Goal: Task Accomplishment & Management: Use online tool/utility

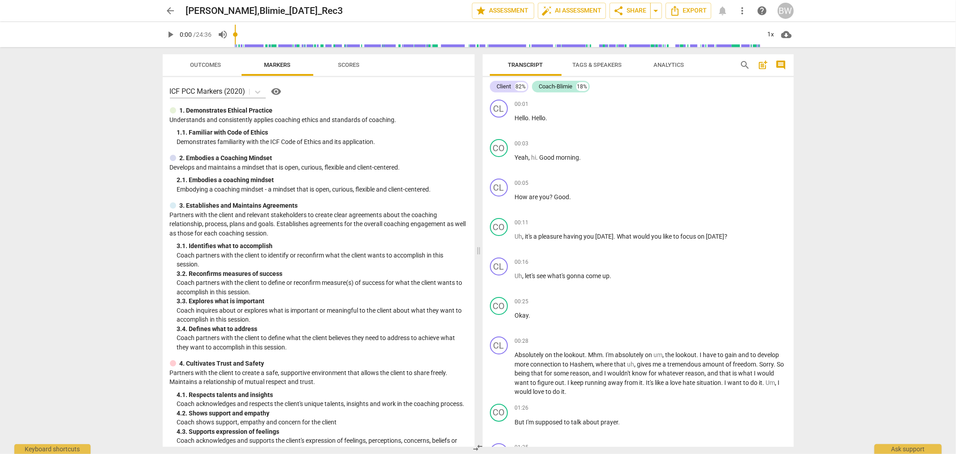
click at [175, 10] on span "arrow_back" at bounding box center [170, 10] width 11 height 11
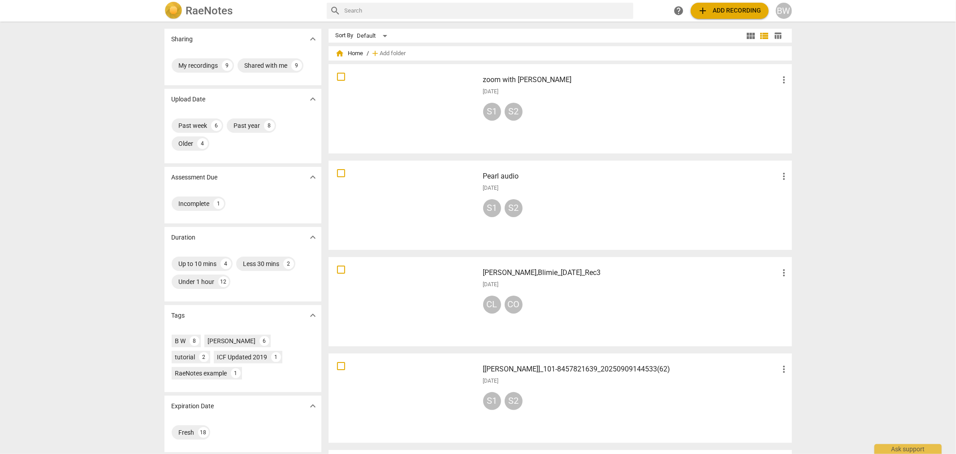
click at [729, 15] on span "add Add recording" at bounding box center [730, 10] width 64 height 11
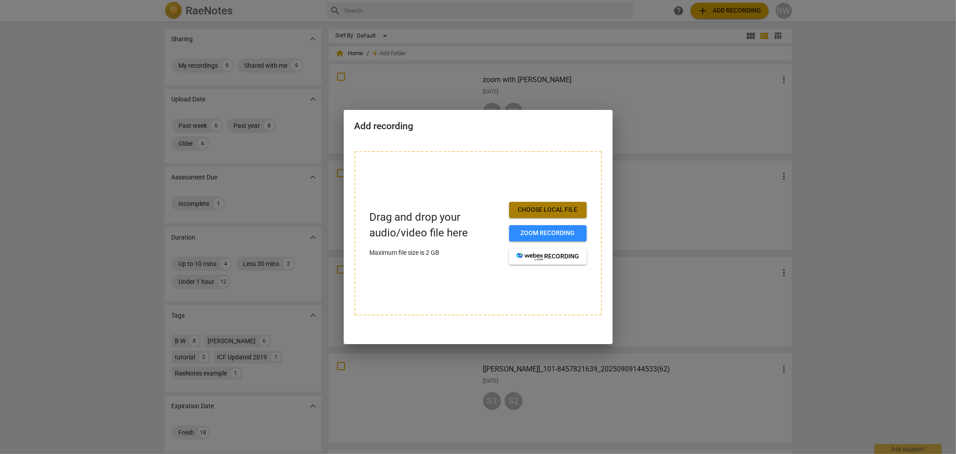
click at [552, 208] on span "Choose local file" at bounding box center [548, 209] width 63 height 9
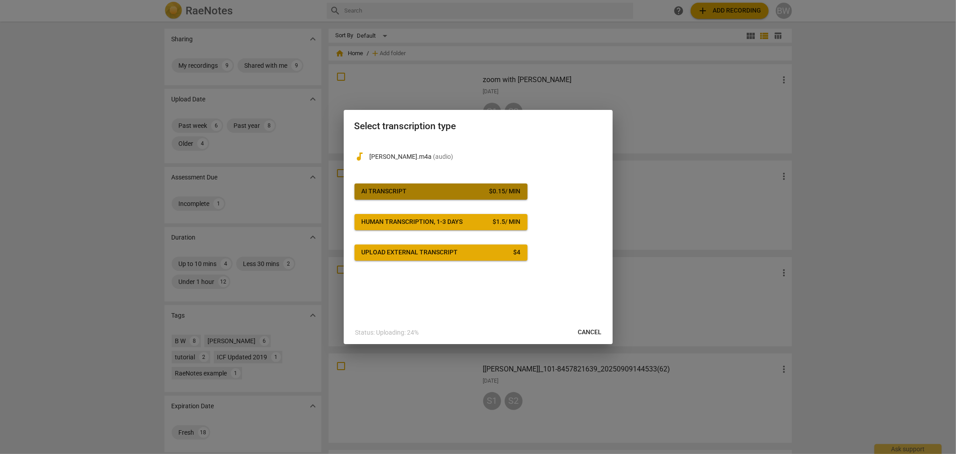
click at [387, 192] on div "AI Transcript" at bounding box center [384, 191] width 45 height 9
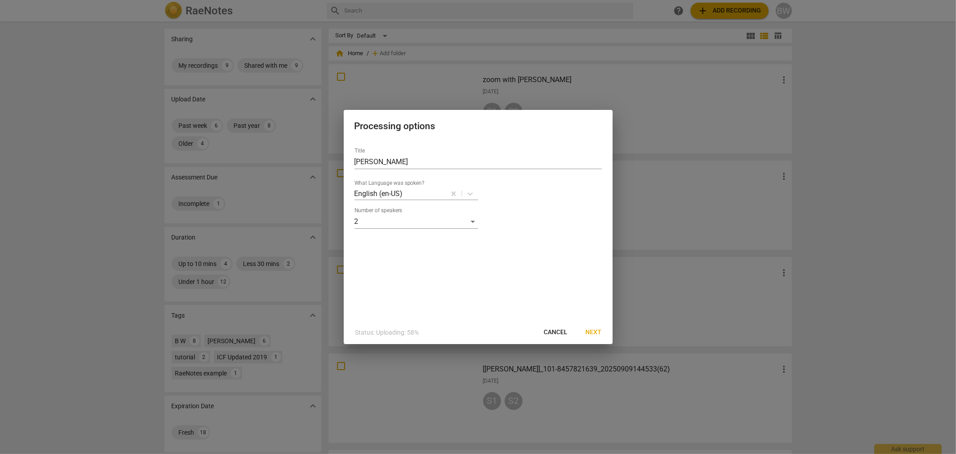
click at [583, 332] on button "Next" at bounding box center [594, 332] width 30 height 16
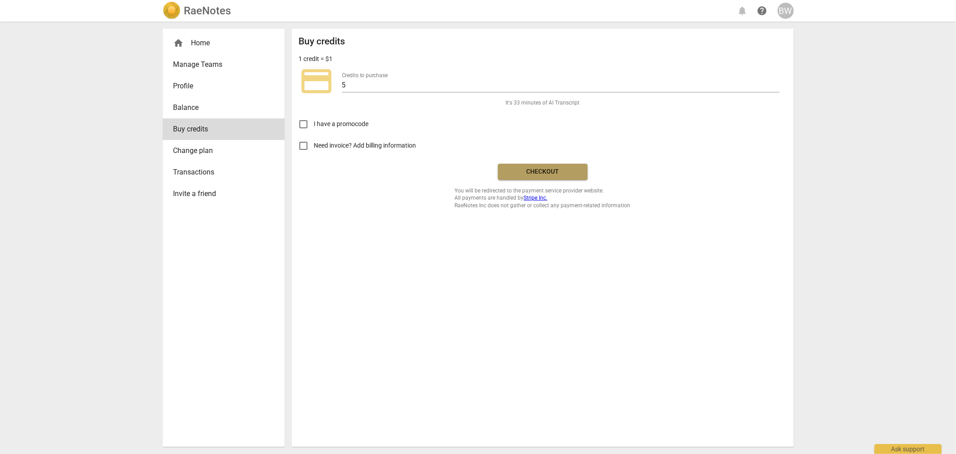
click at [553, 168] on span "Checkout" at bounding box center [542, 171] width 75 height 9
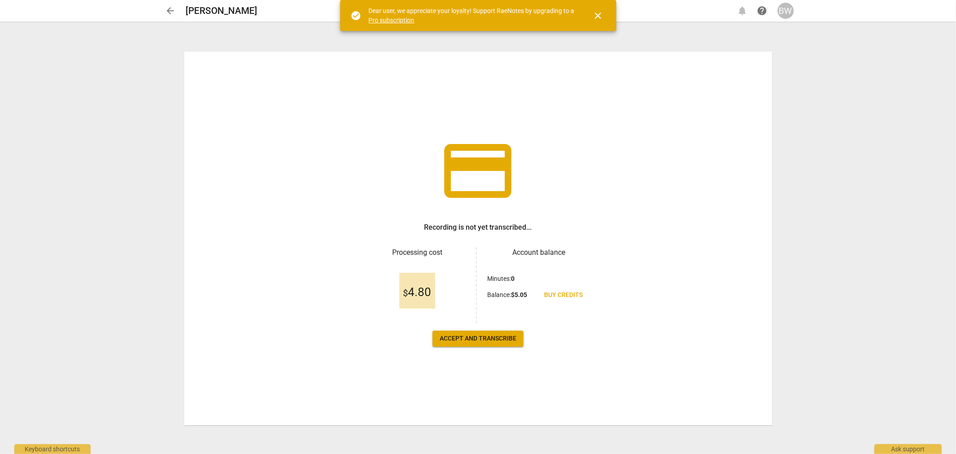
click at [598, 12] on span "close" at bounding box center [598, 15] width 11 height 11
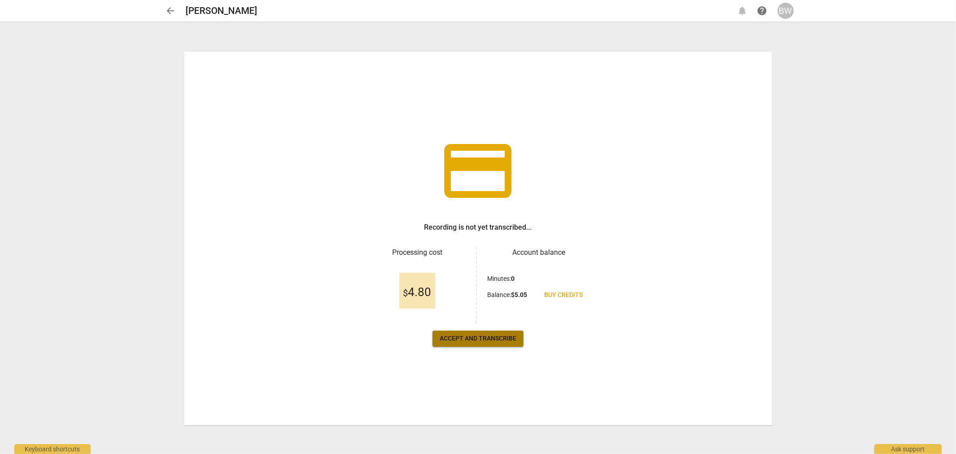
click at [492, 338] on span "Accept and transcribe" at bounding box center [478, 338] width 77 height 9
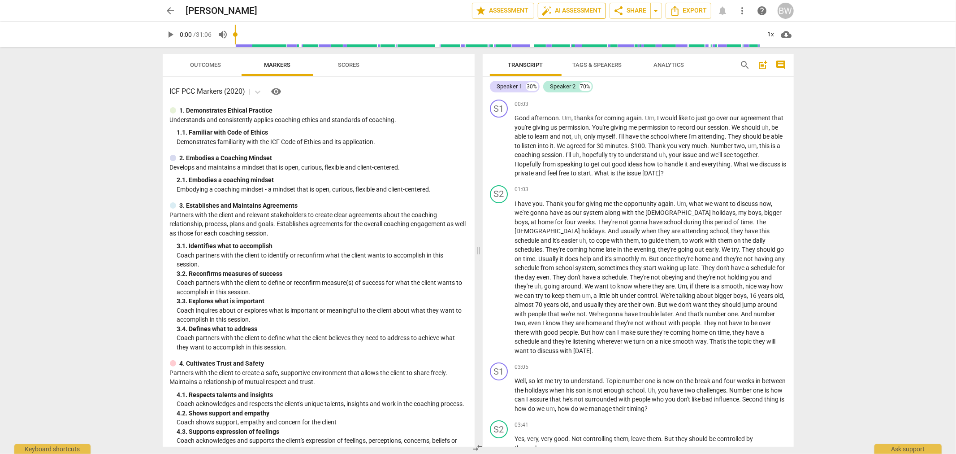
click at [577, 9] on span "auto_fix_high AI Assessment" at bounding box center [572, 10] width 60 height 11
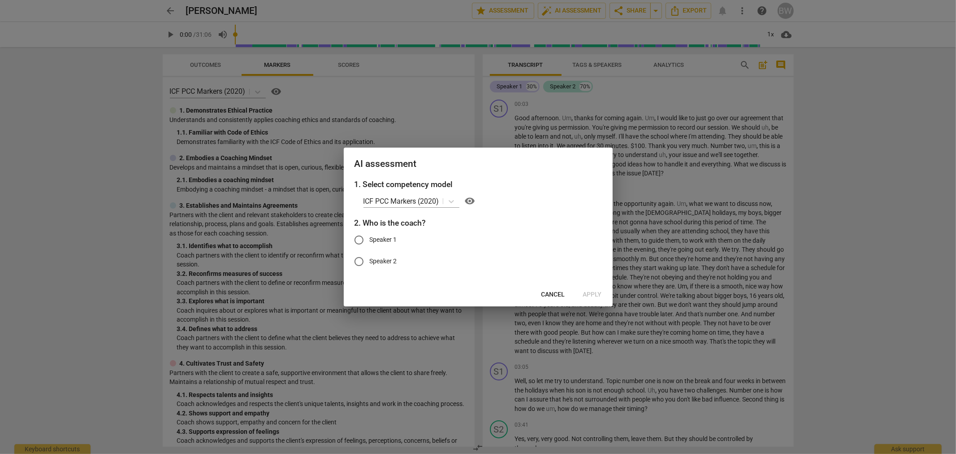
click at [359, 243] on input "Speaker 1" at bounding box center [359, 240] width 22 height 22
radio input "true"
click at [591, 292] on span "Apply" at bounding box center [592, 294] width 19 height 9
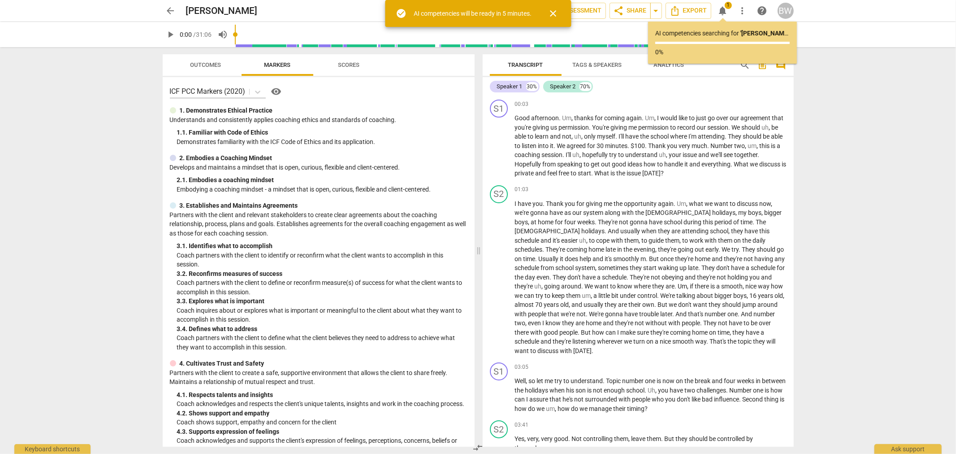
drag, startPoint x: 554, startPoint y: 9, endPoint x: 566, endPoint y: 39, distance: 32.1
click at [554, 9] on span "close" at bounding box center [553, 13] width 11 height 11
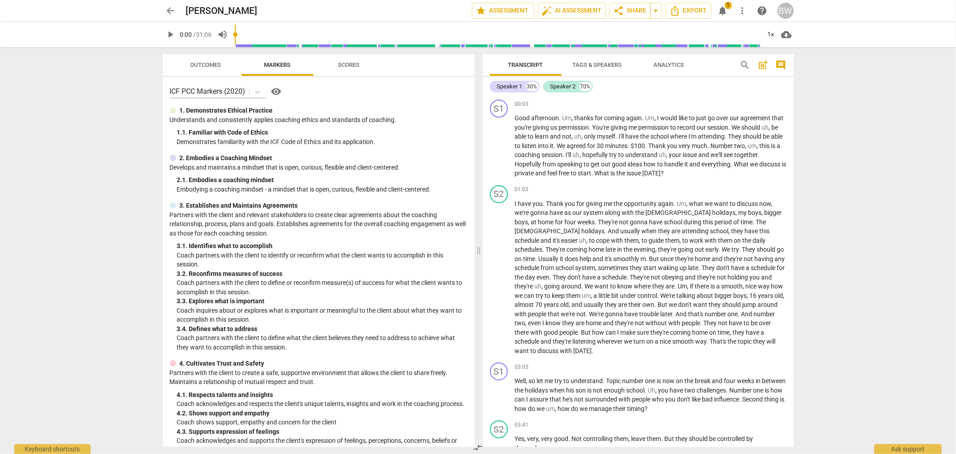
click at [725, 9] on span "notifications" at bounding box center [723, 10] width 11 height 11
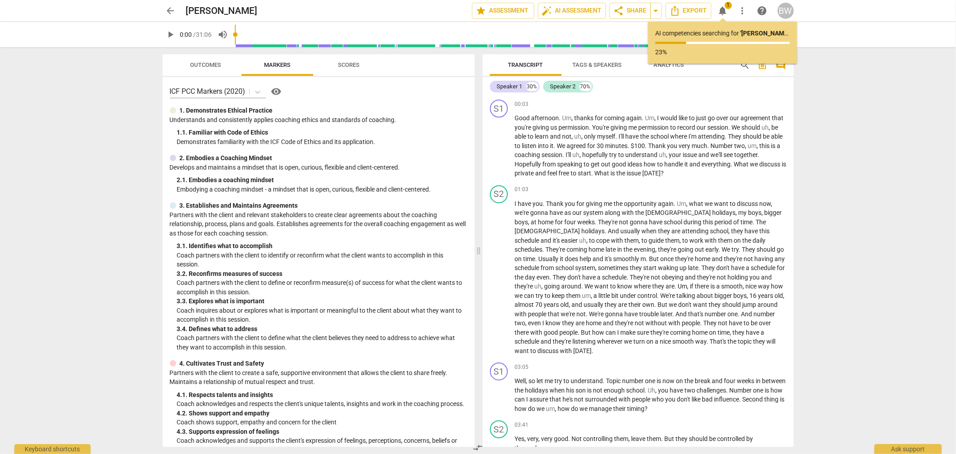
click at [899, 266] on div "arrow_back [PERSON_NAME] edit star Assessment auto_fix_high AI Assessment share…" at bounding box center [478, 227] width 956 height 454
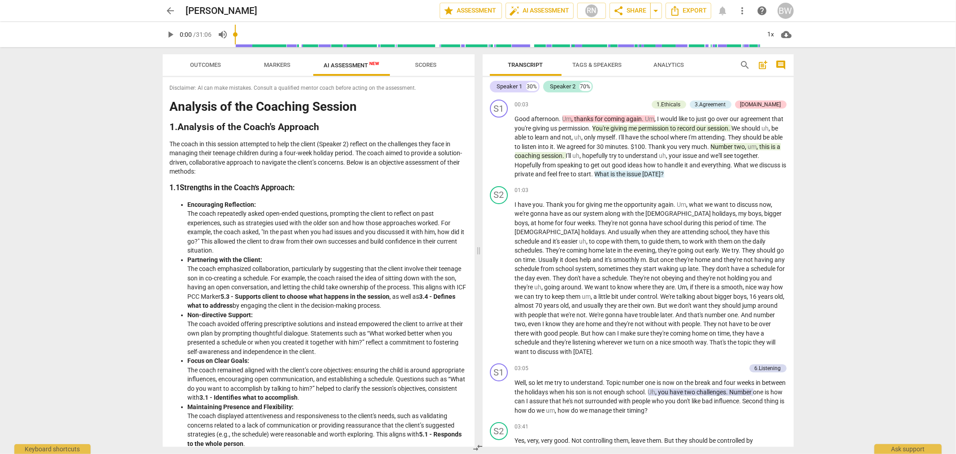
click at [842, 182] on div "arrow_back [PERSON_NAME] edit star Assessment auto_fix_high AI Assessment RN sh…" at bounding box center [478, 227] width 956 height 454
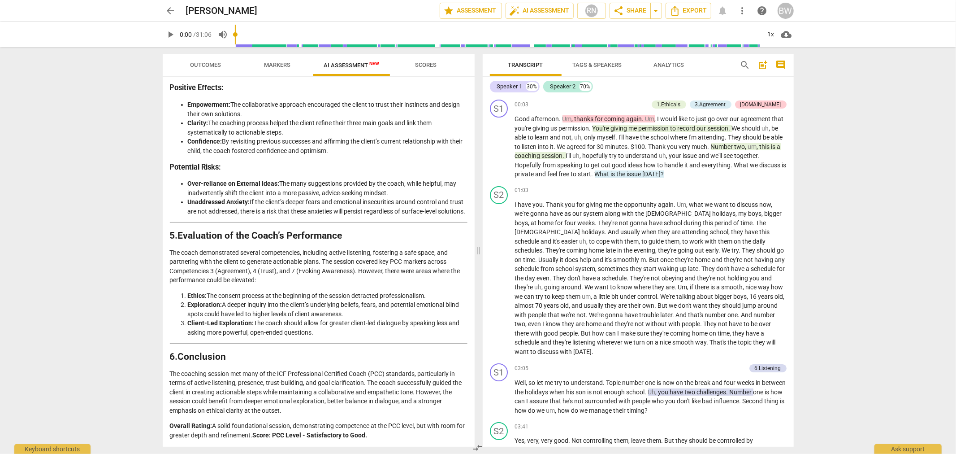
scroll to position [965, 0]
click at [205, 64] on span "Outcomes" at bounding box center [205, 64] width 31 height 7
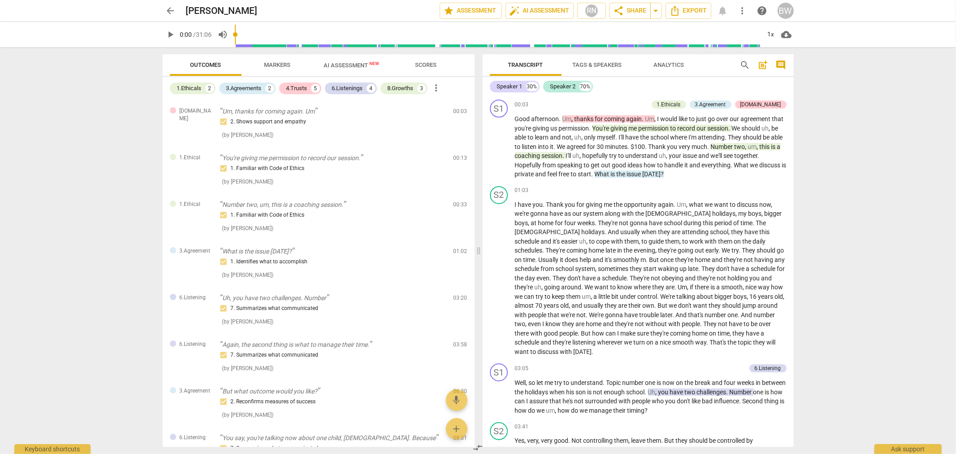
click at [426, 60] on span "Scores" at bounding box center [426, 65] width 43 height 12
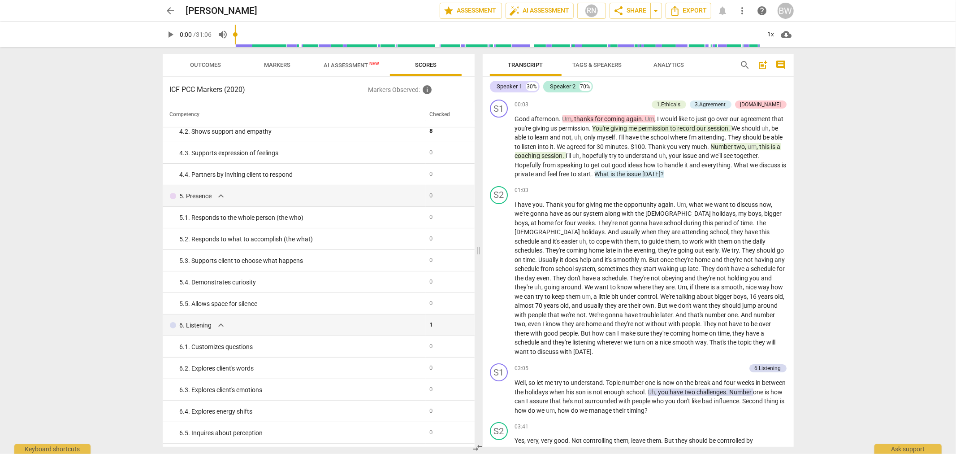
scroll to position [0, 0]
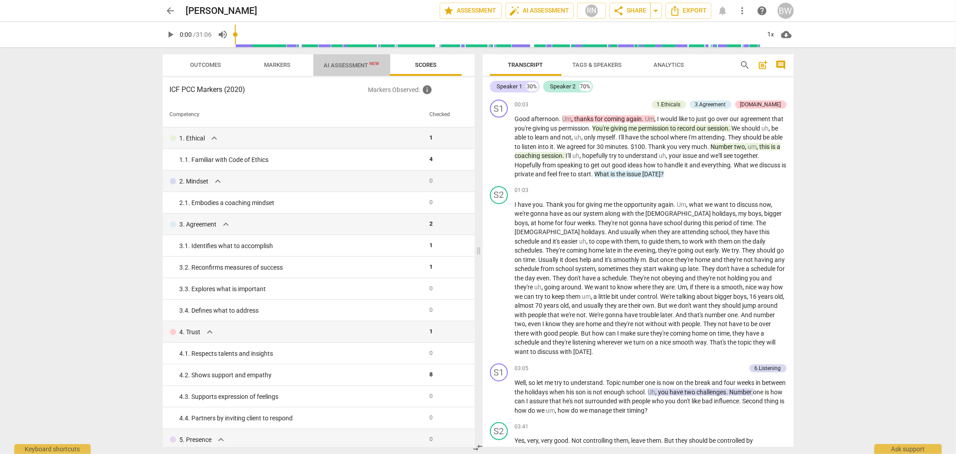
click at [346, 66] on span "AI Assessment New" at bounding box center [352, 65] width 56 height 7
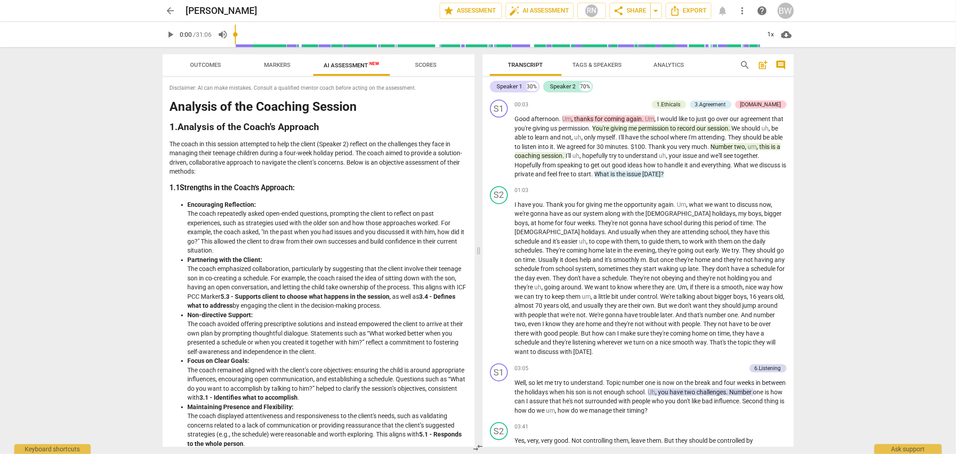
click at [159, 7] on div "arrow_back [PERSON_NAME] edit star Assessment auto_fix_high AI Assessment RN sh…" at bounding box center [478, 11] width 942 height 22
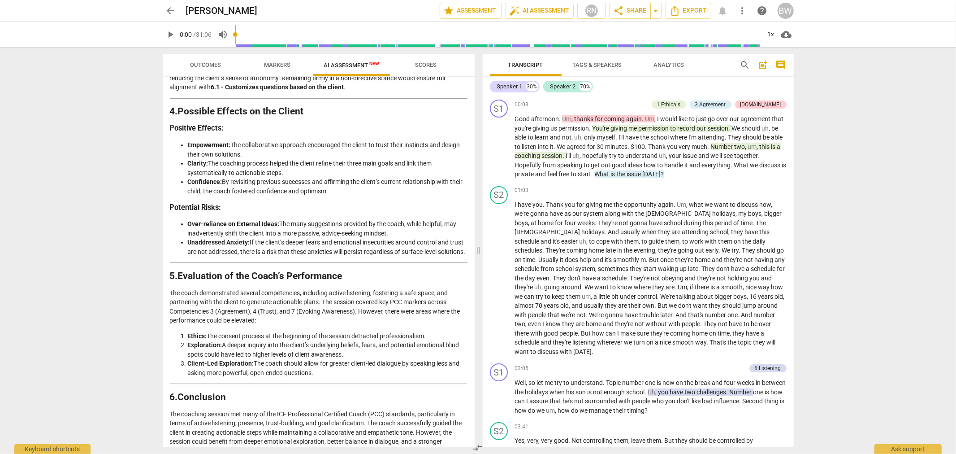
scroll to position [965, 0]
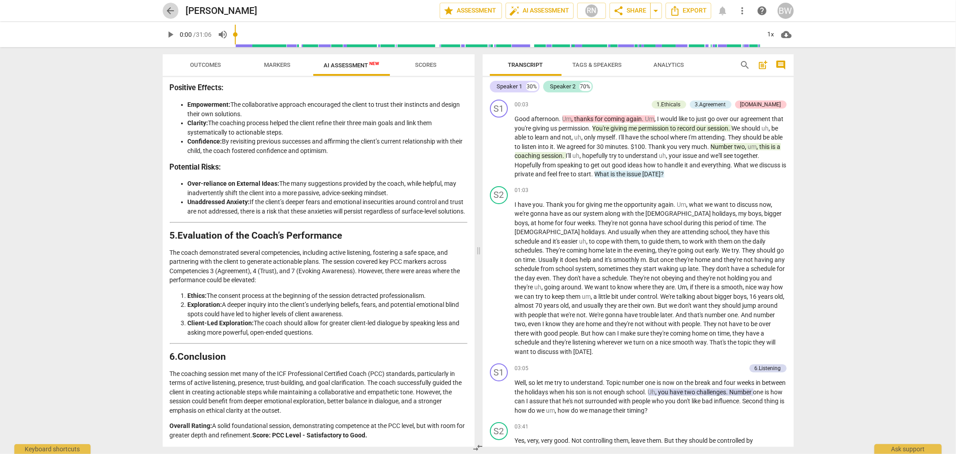
click at [174, 10] on span "arrow_back" at bounding box center [170, 10] width 11 height 11
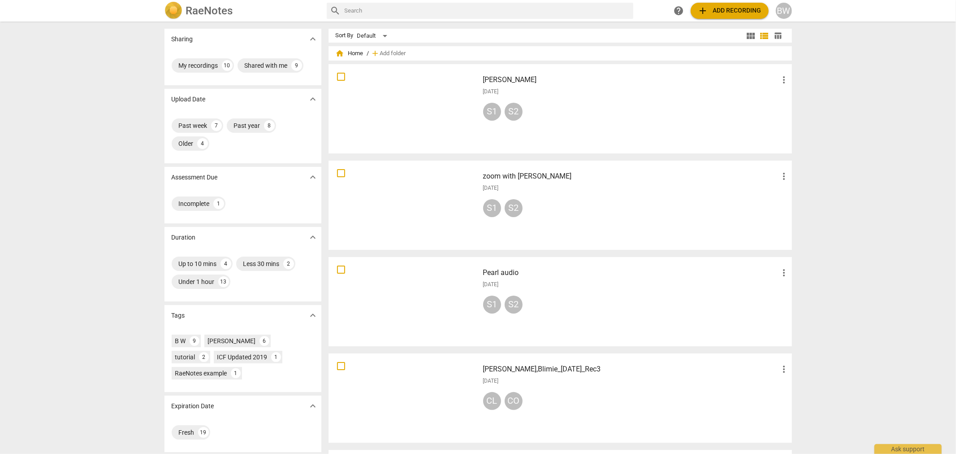
scroll to position [100, 0]
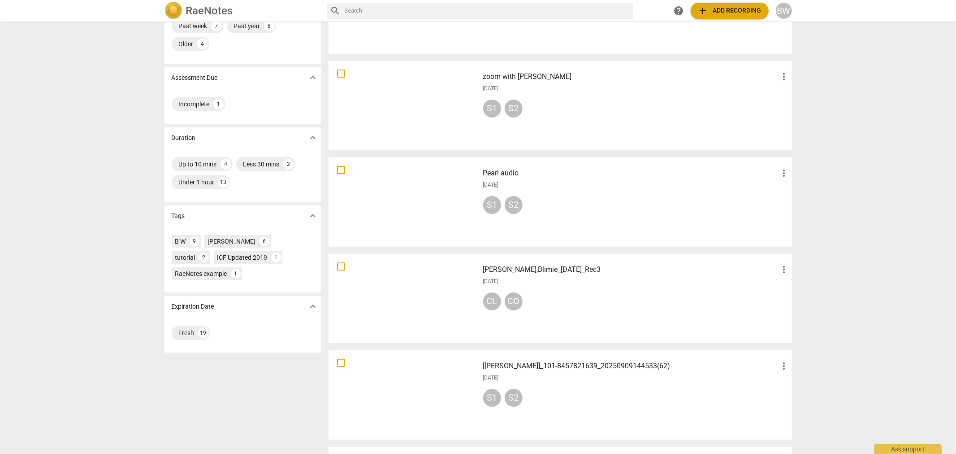
click at [639, 283] on div "[DATE]" at bounding box center [636, 282] width 307 height 8
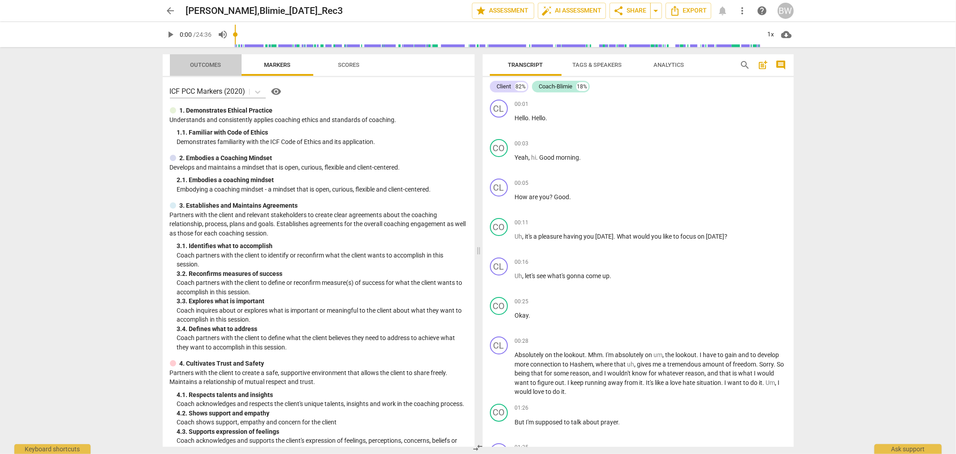
click at [209, 68] on span "Outcomes" at bounding box center [205, 64] width 31 height 7
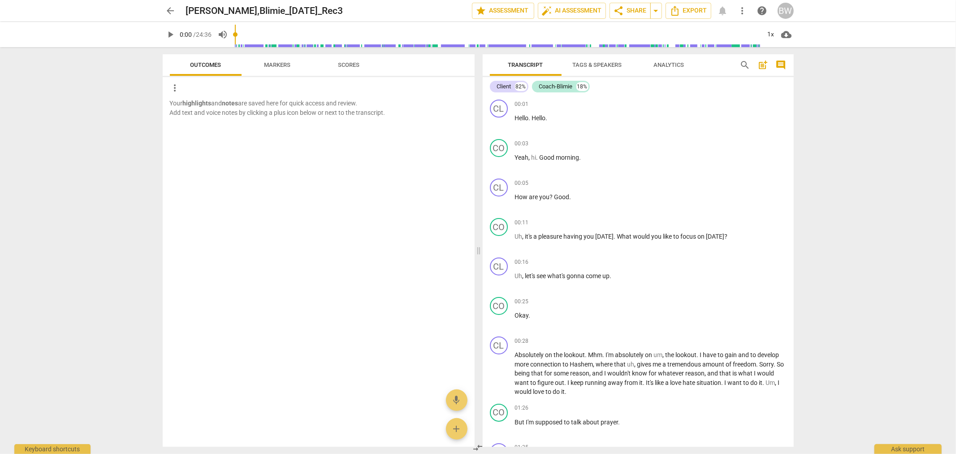
click at [275, 66] on span "Markers" at bounding box center [277, 64] width 26 height 7
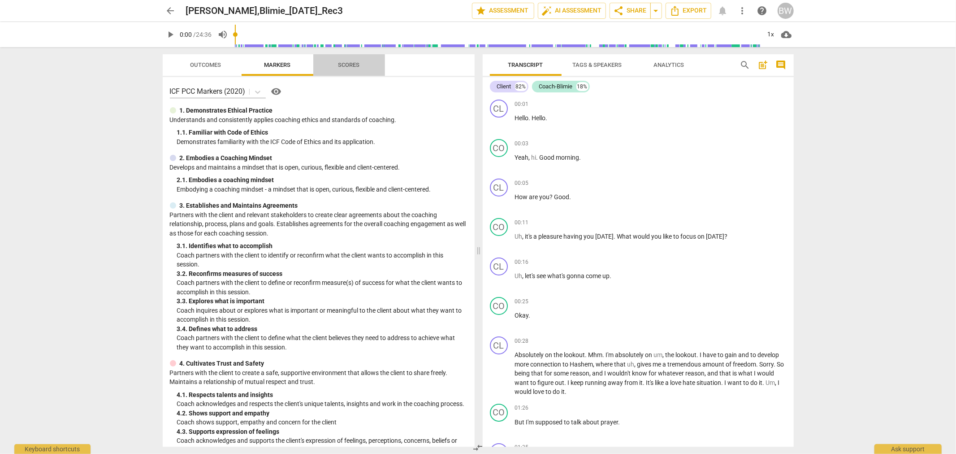
click at [349, 65] on span "Scores" at bounding box center [350, 64] width 22 height 7
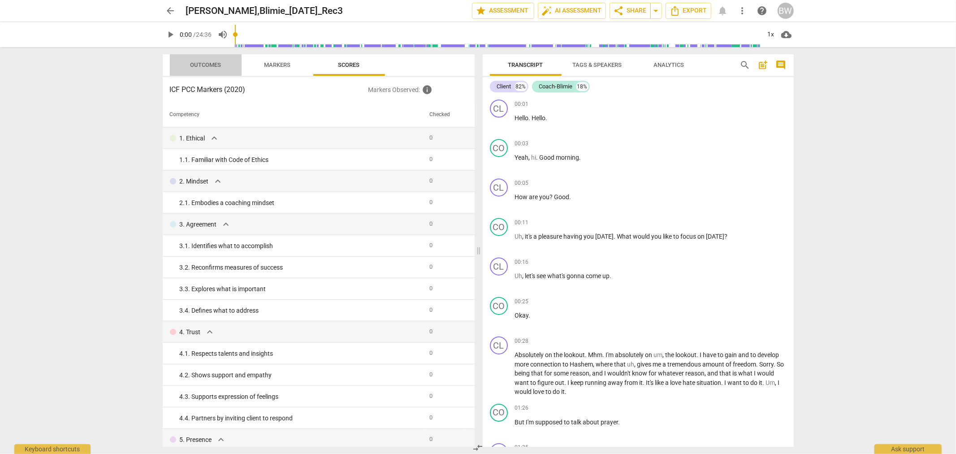
click at [202, 60] on span "Outcomes" at bounding box center [205, 65] width 52 height 12
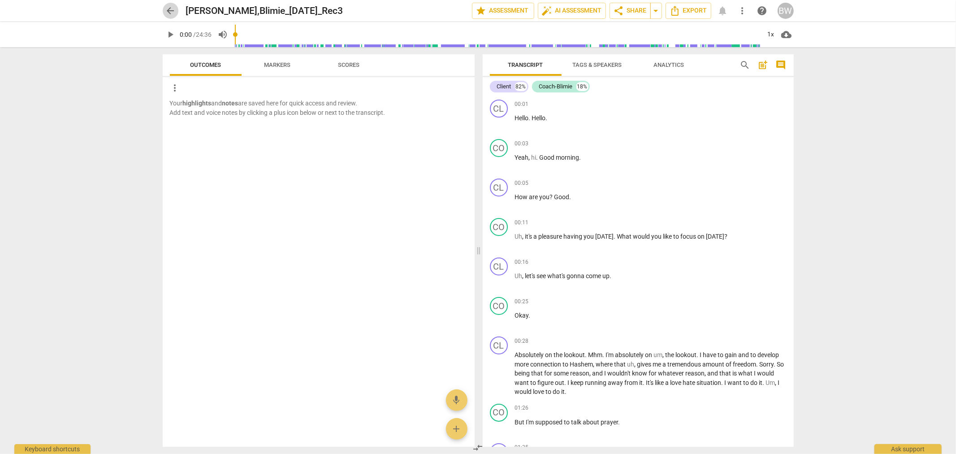
click at [170, 11] on span "arrow_back" at bounding box center [170, 10] width 11 height 11
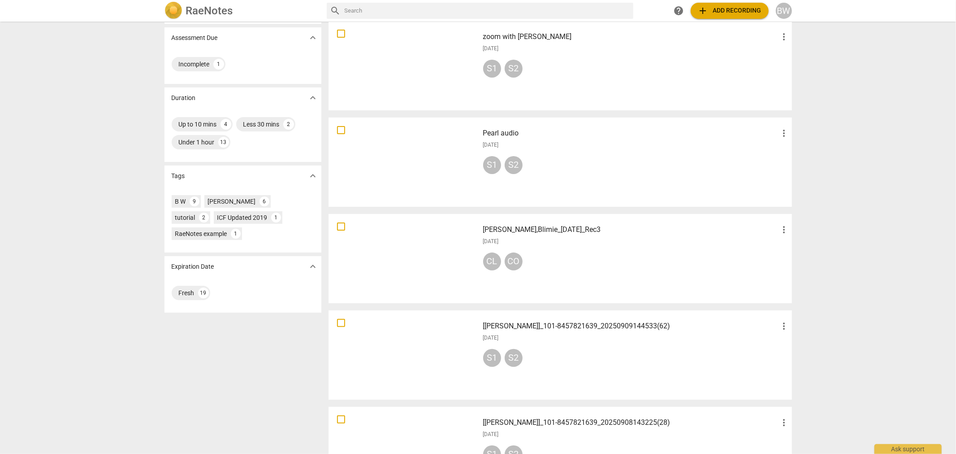
scroll to position [149, 0]
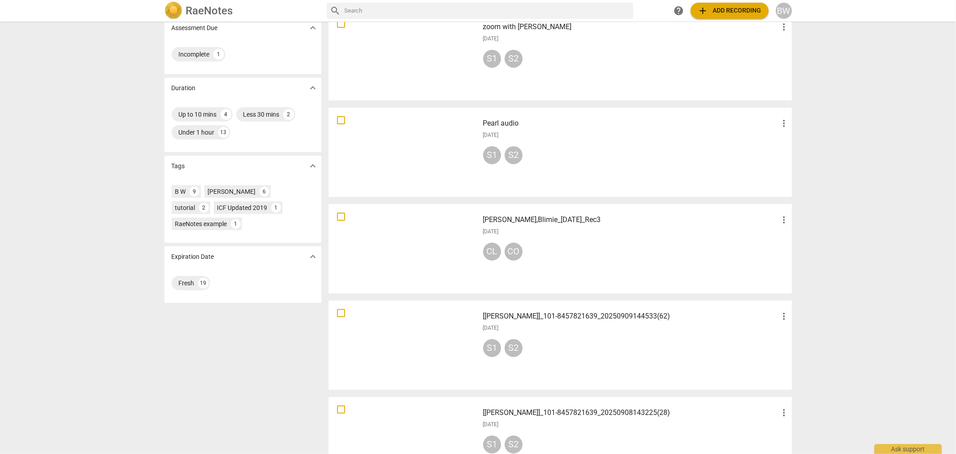
click at [439, 345] on div at bounding box center [404, 345] width 144 height 83
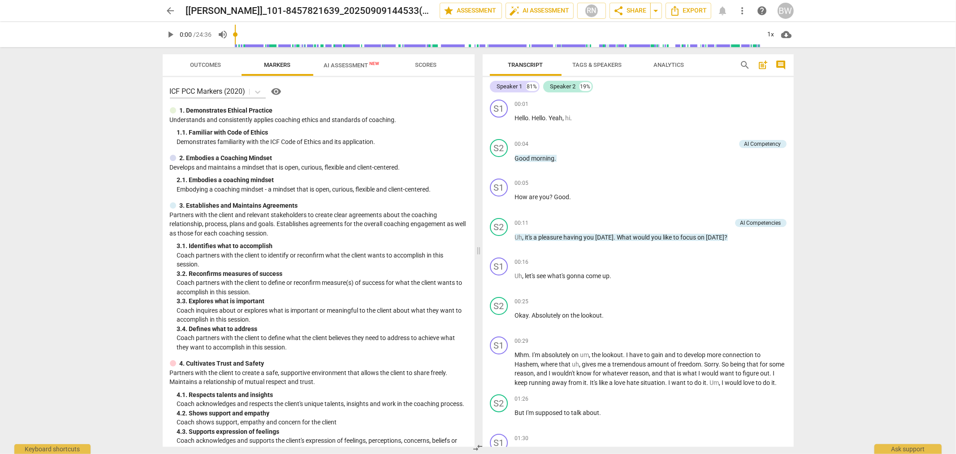
click at [212, 61] on span "Outcomes" at bounding box center [205, 64] width 31 height 7
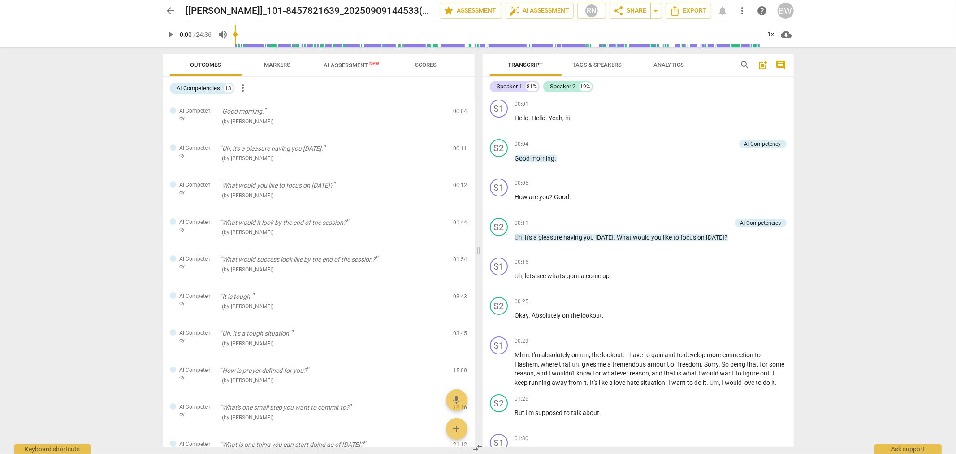
click at [420, 63] on span "Scores" at bounding box center [427, 64] width 22 height 7
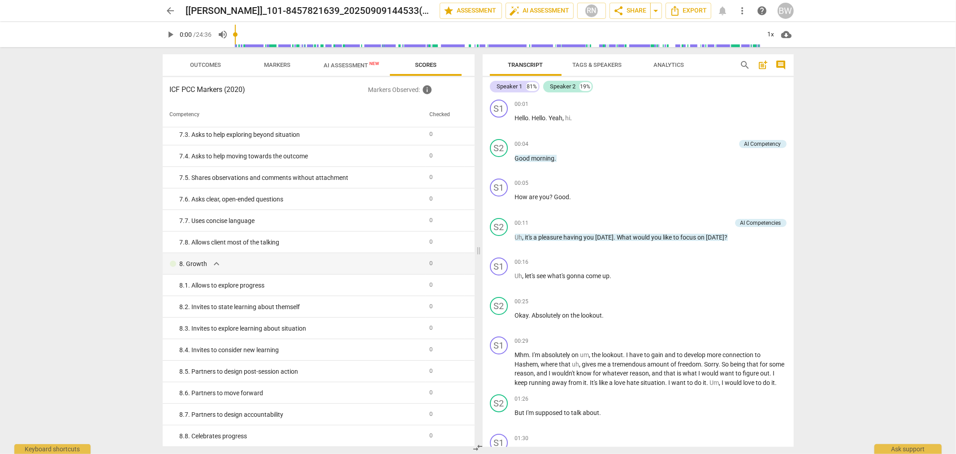
scroll to position [692, 0]
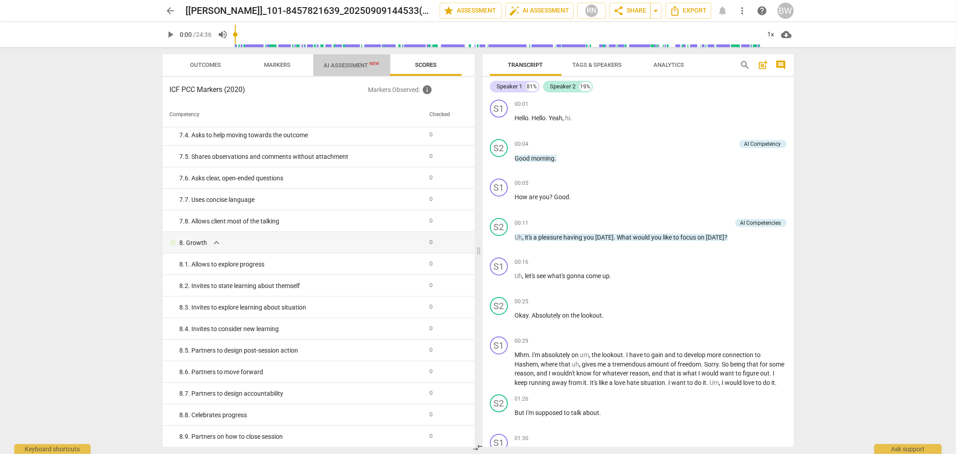
click at [352, 64] on span "AI Assessment New" at bounding box center [352, 65] width 56 height 7
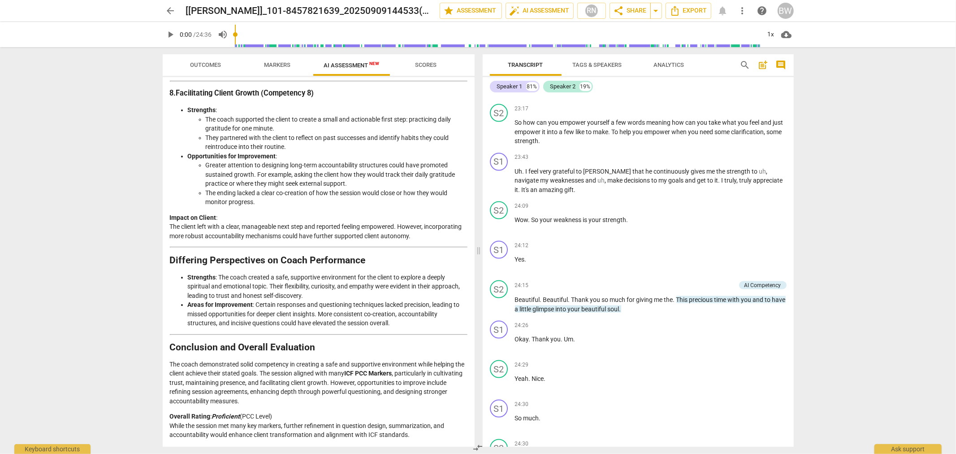
scroll to position [4077, 0]
